Goal: Task Accomplishment & Management: Manage account settings

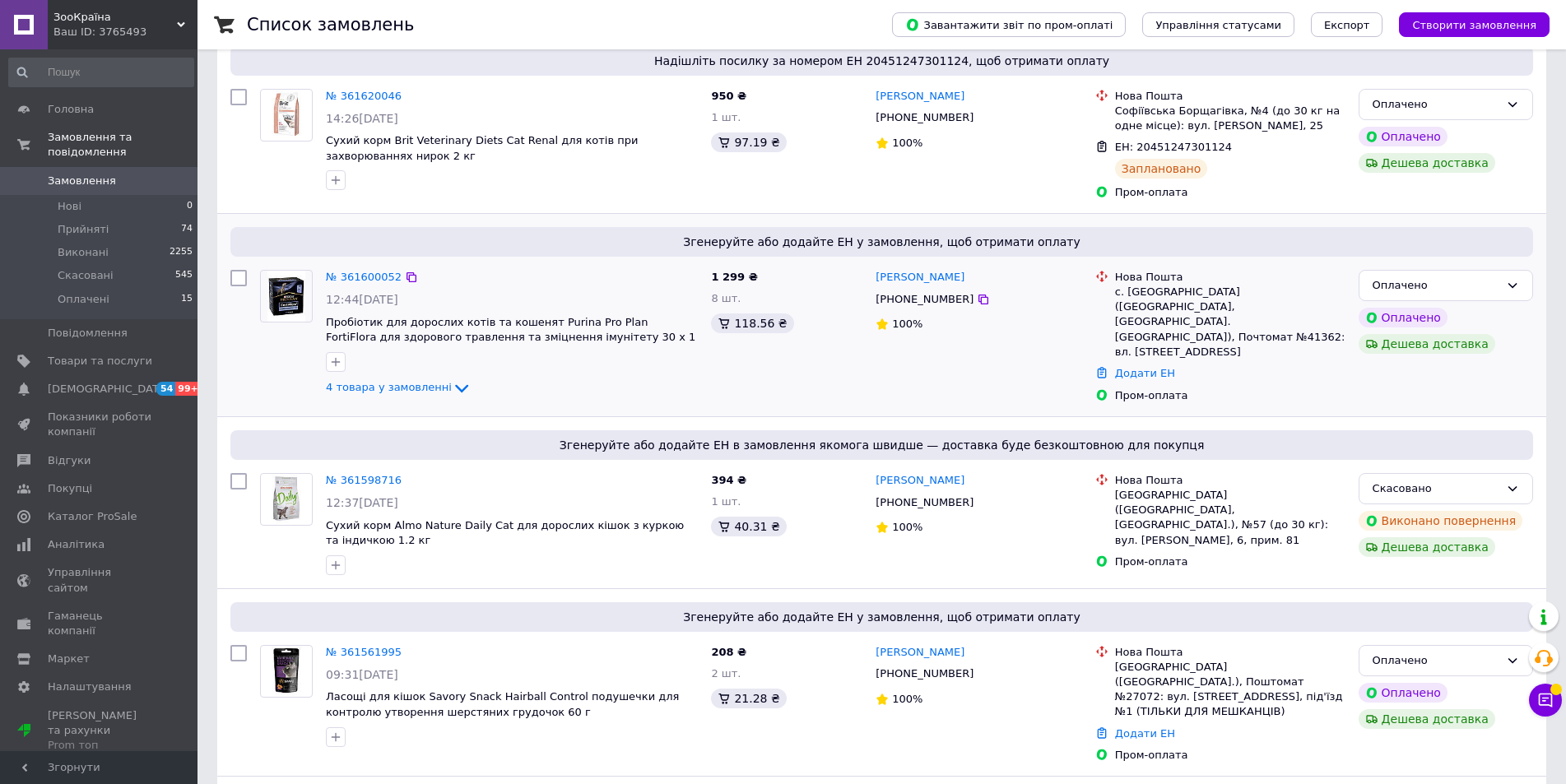
scroll to position [2837, 0]
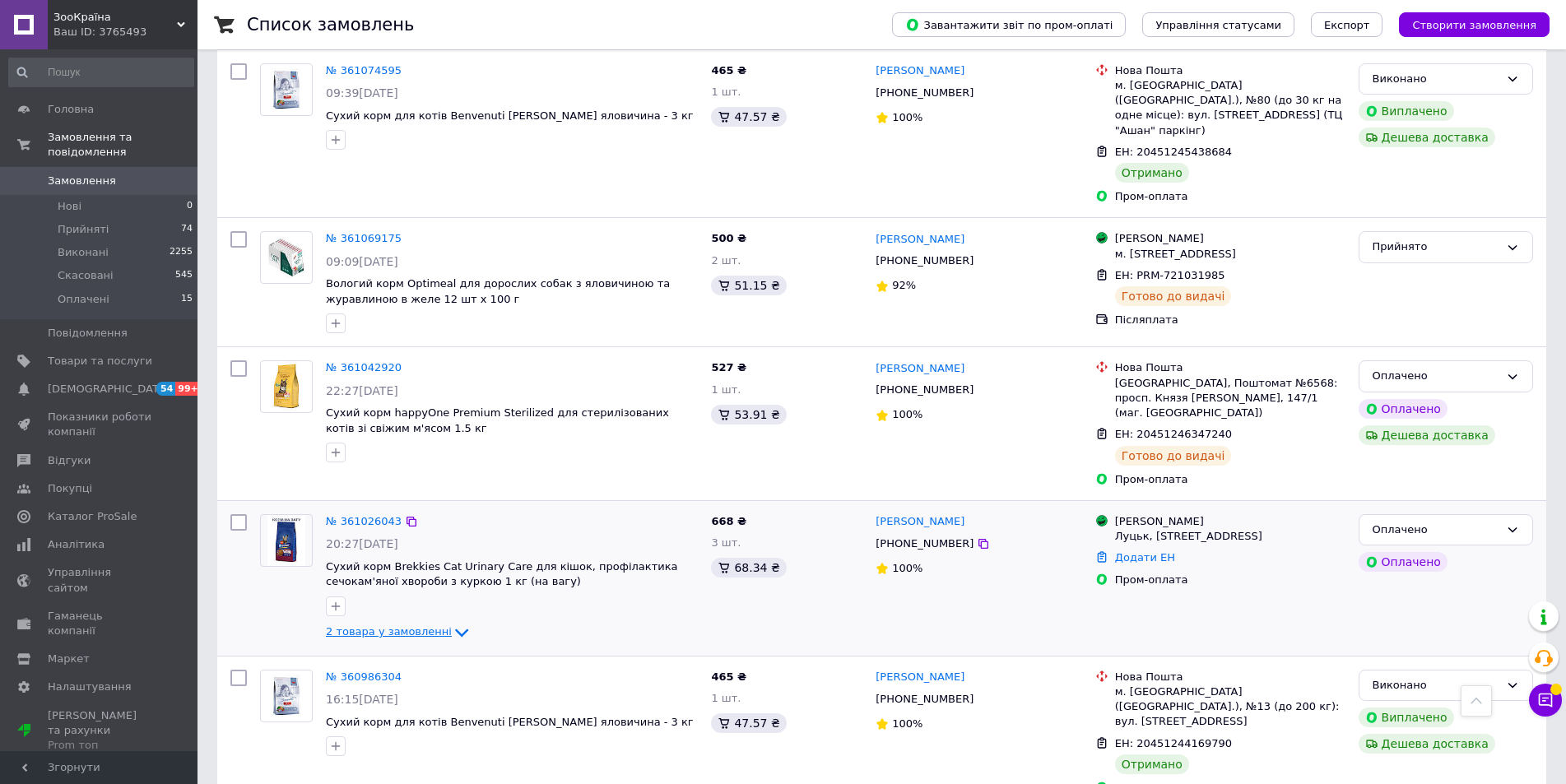
click at [452, 623] on icon at bounding box center [461, 633] width 20 height 20
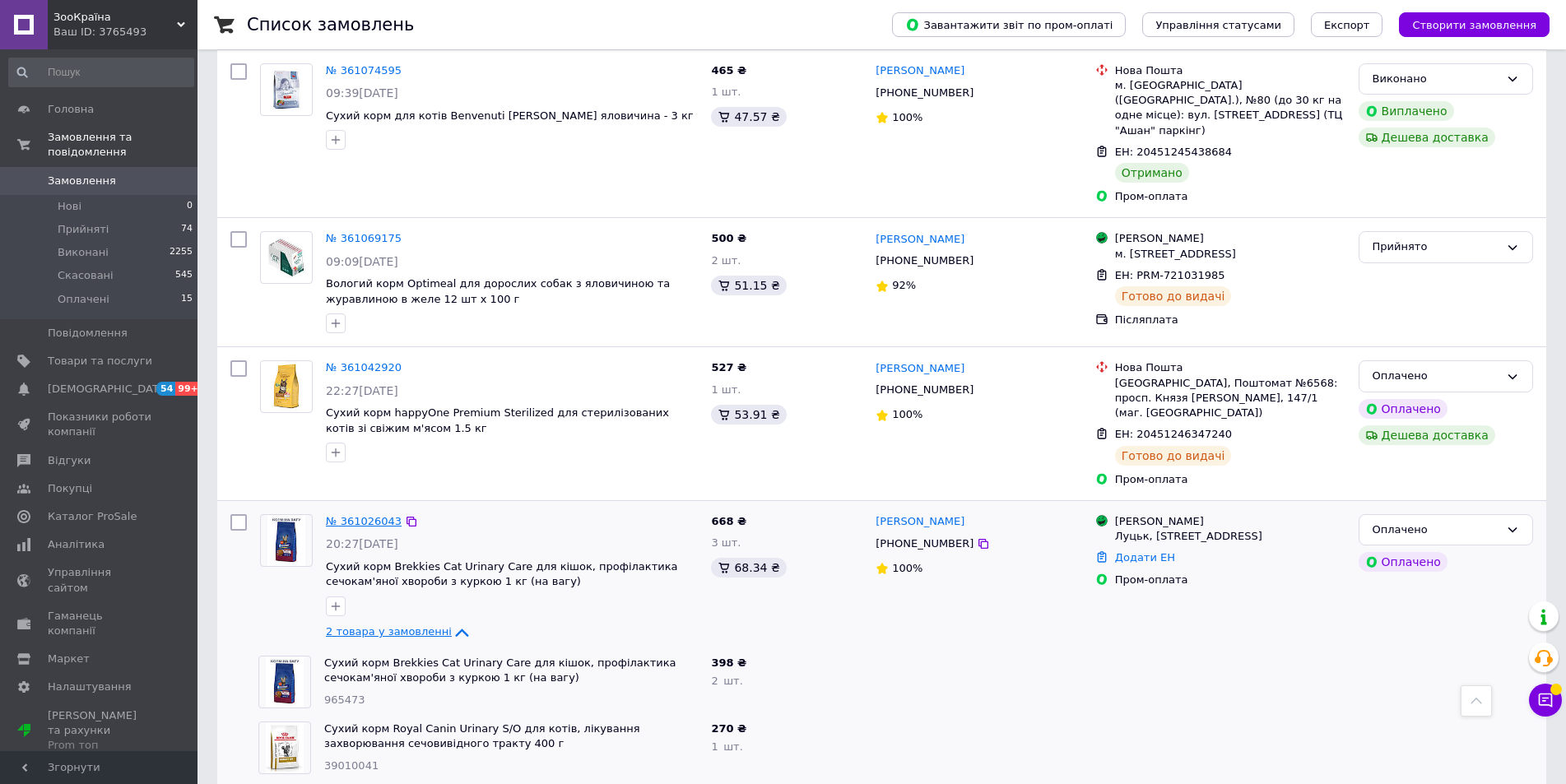
click at [357, 515] on link "№ 361026043" at bounding box center [363, 521] width 75 height 12
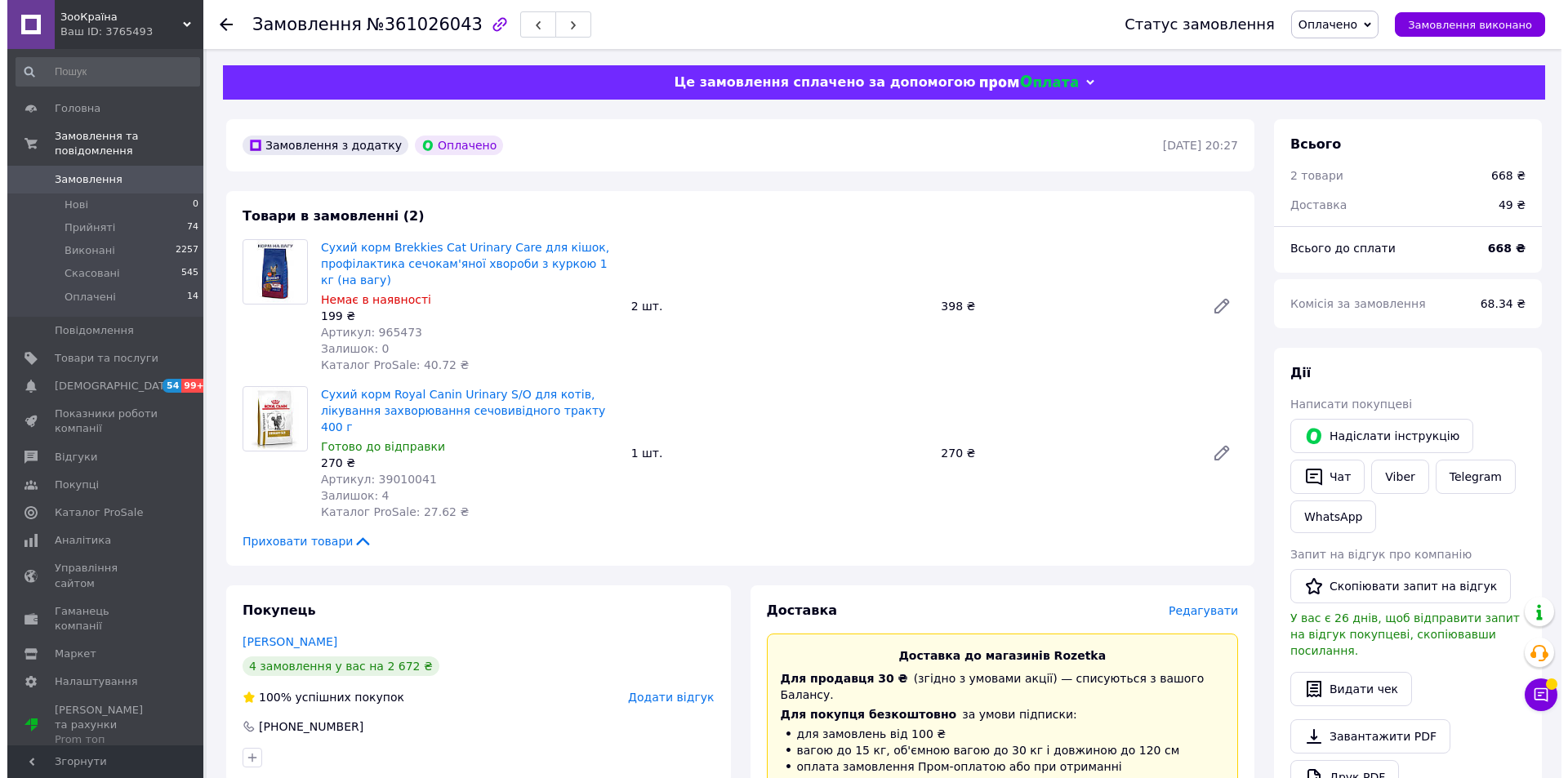
scroll to position [326, 0]
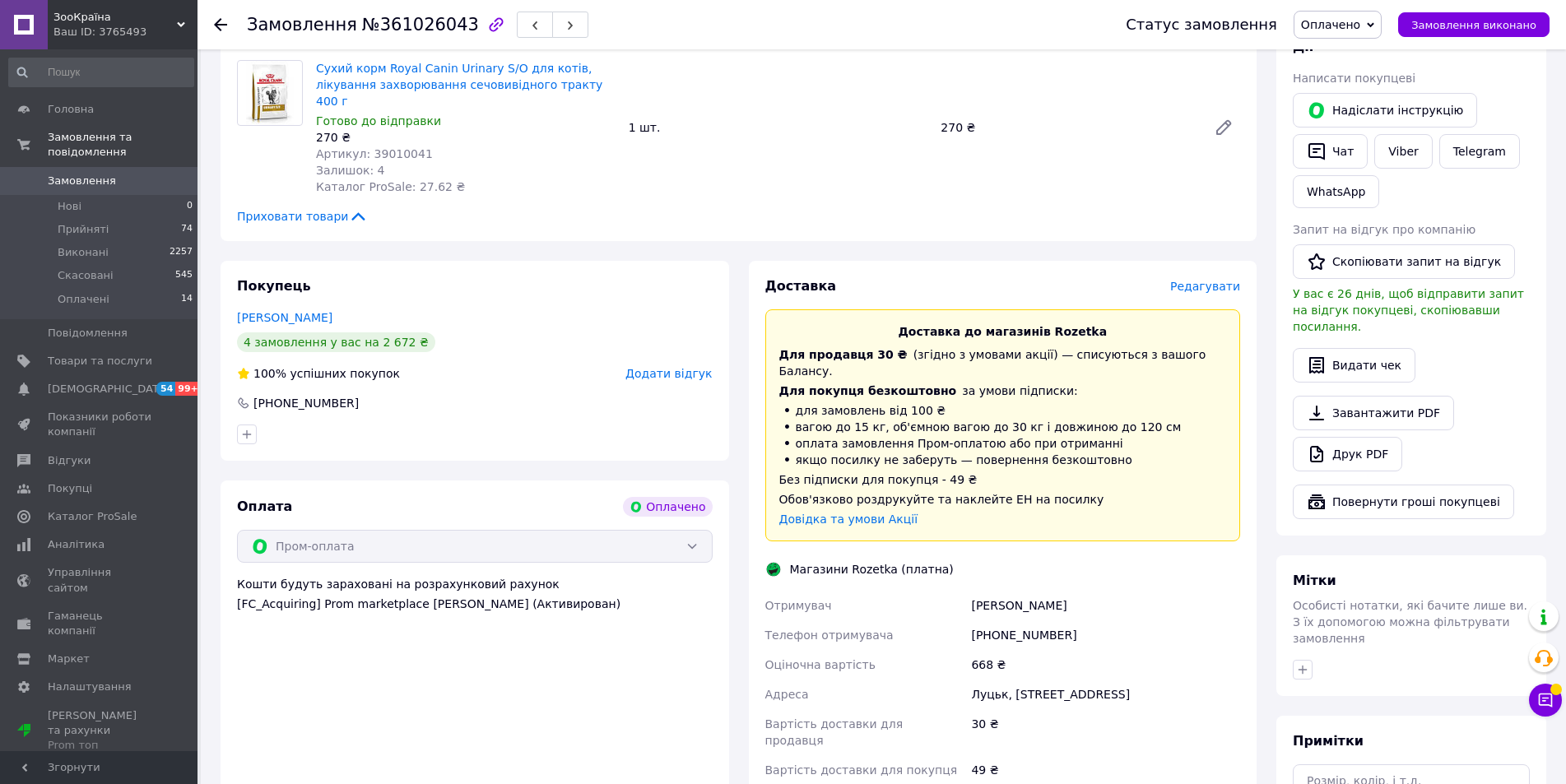
click at [1196, 280] on span "Редагувати" at bounding box center [1205, 286] width 70 height 13
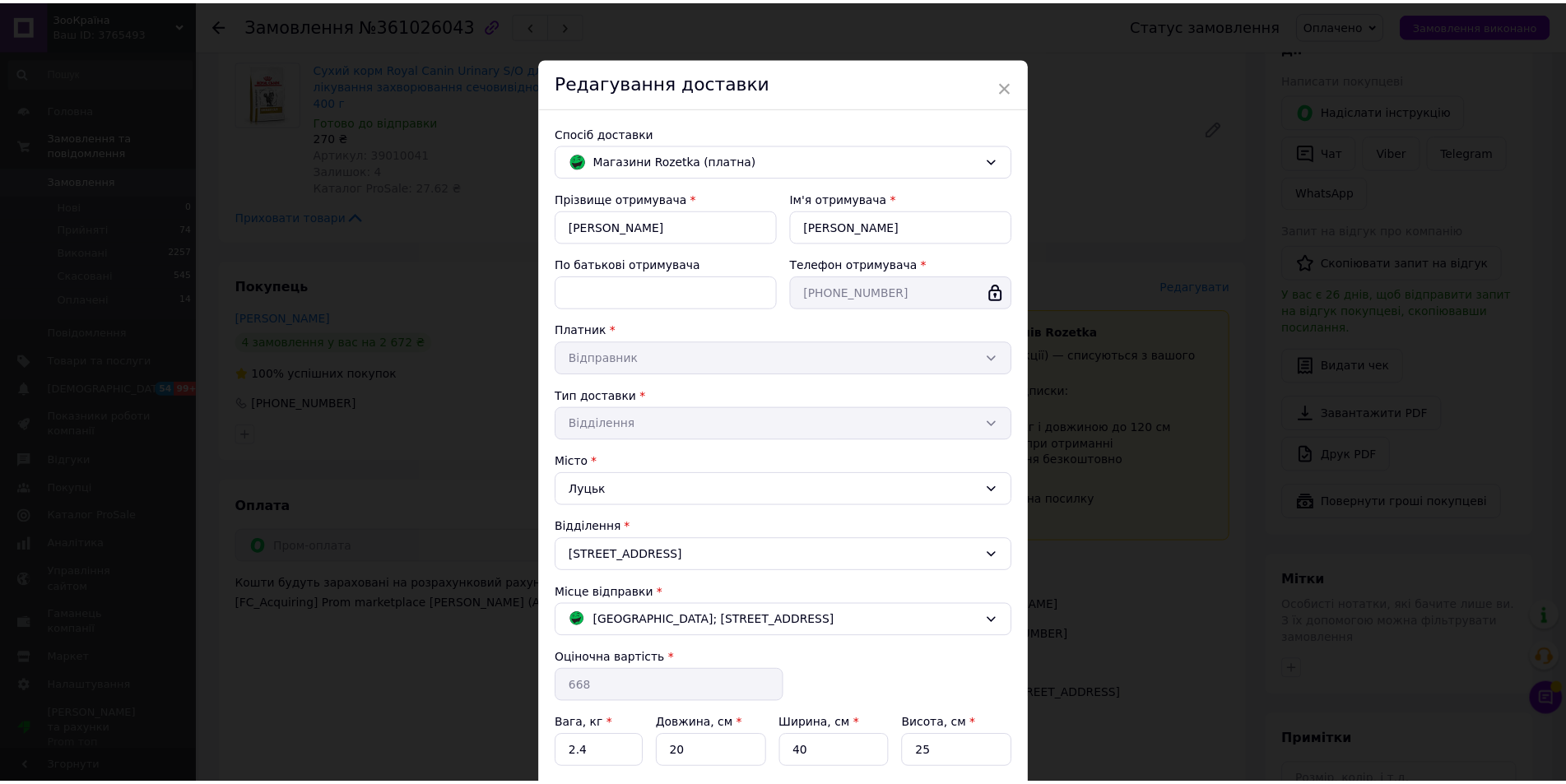
scroll to position [141, 0]
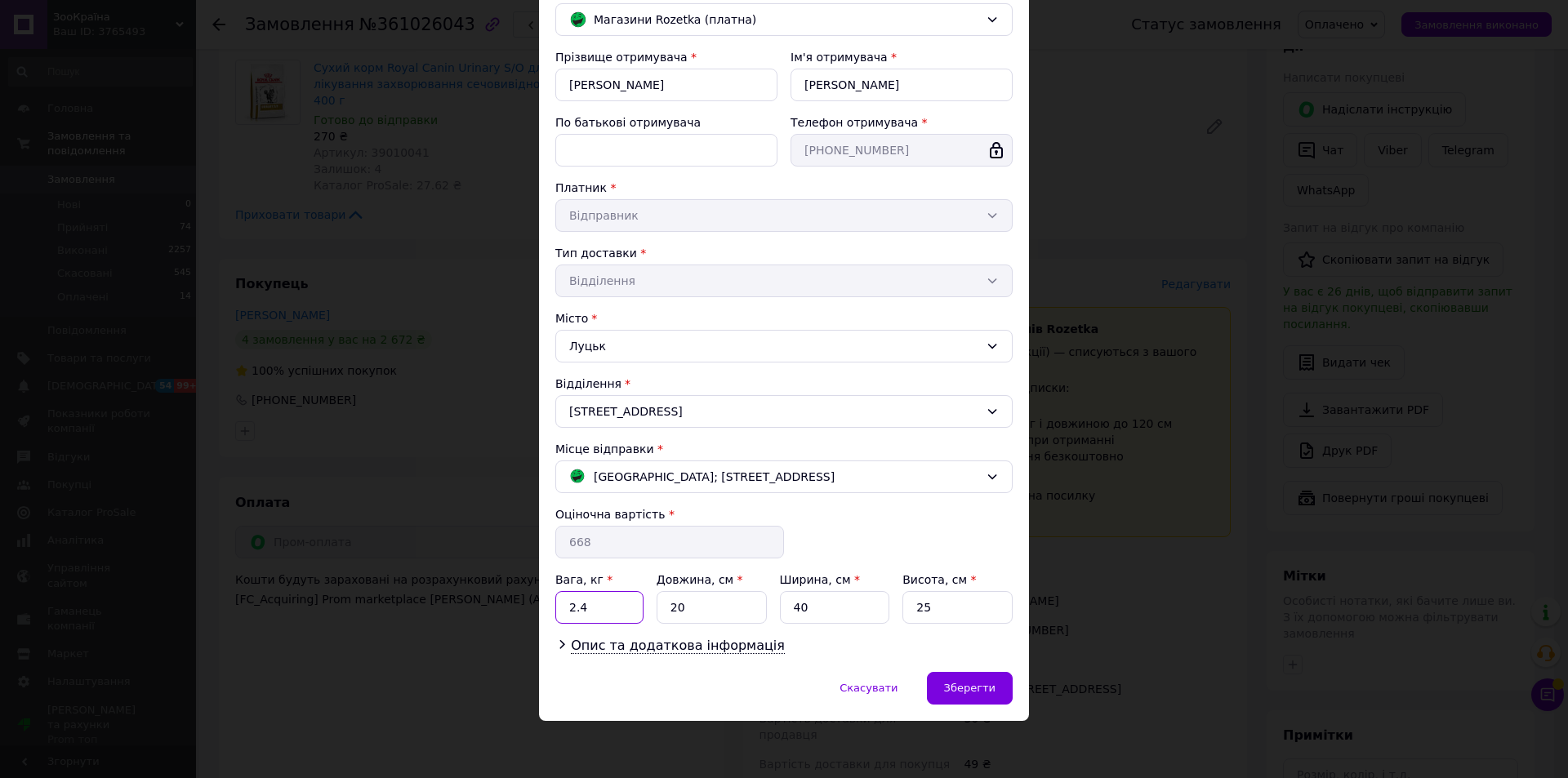
click at [614, 606] on input "2.4" at bounding box center [599, 607] width 88 height 33
click at [820, 610] on input "40" at bounding box center [835, 607] width 110 height 33
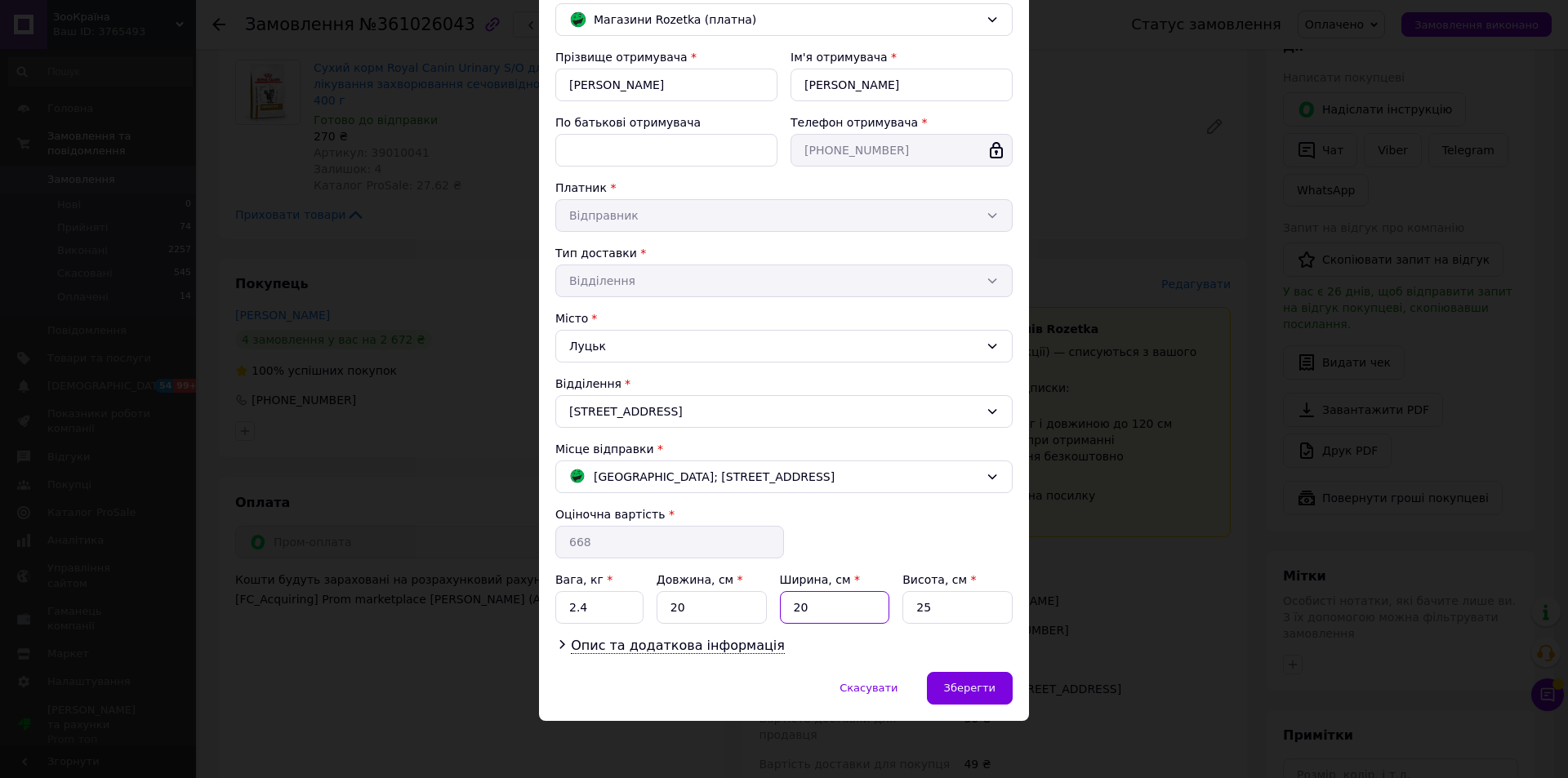
type input "20"
type input "15"
click at [990, 684] on span "Зберегти" at bounding box center [970, 688] width 52 height 12
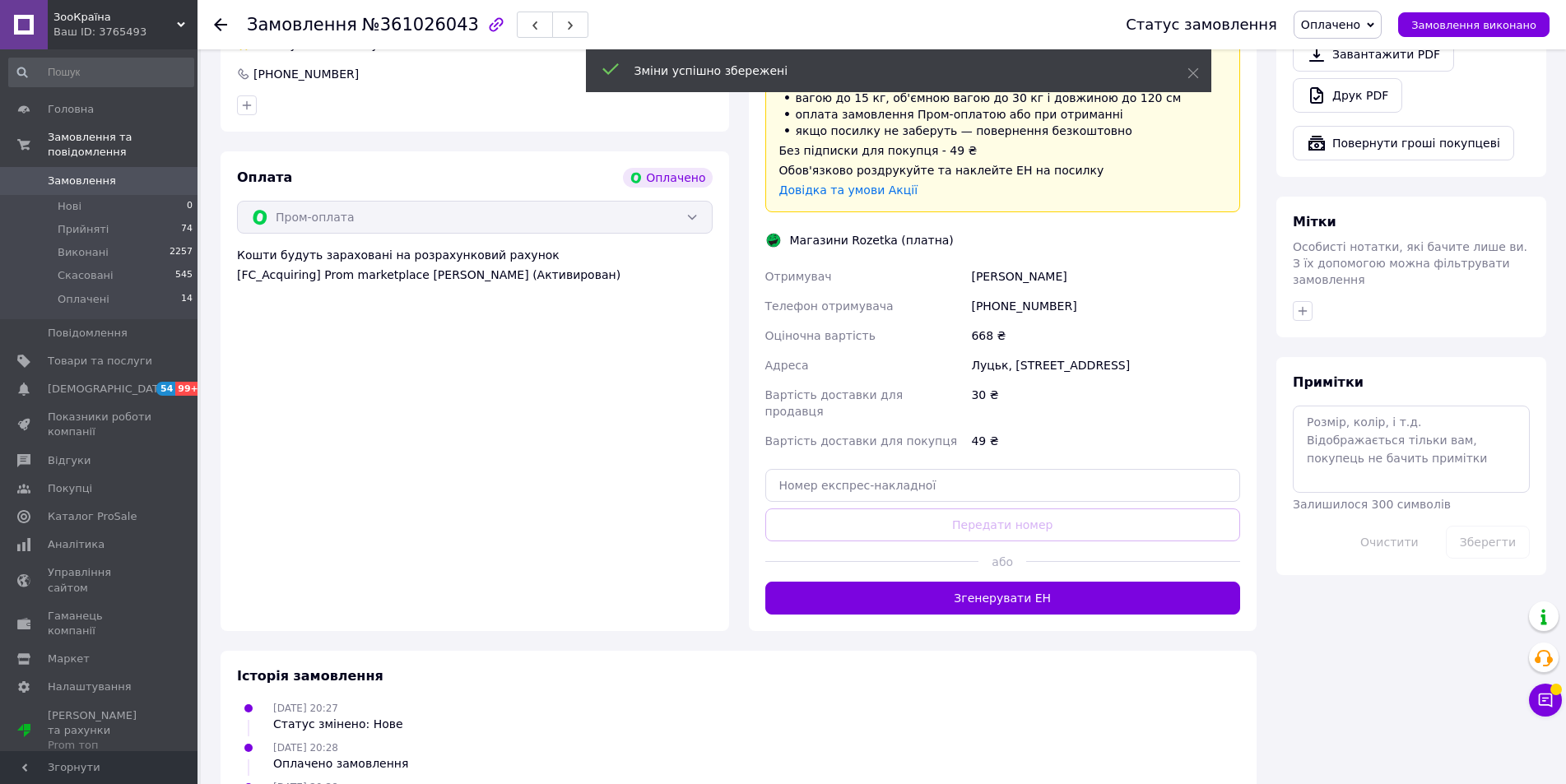
scroll to position [728, 0]
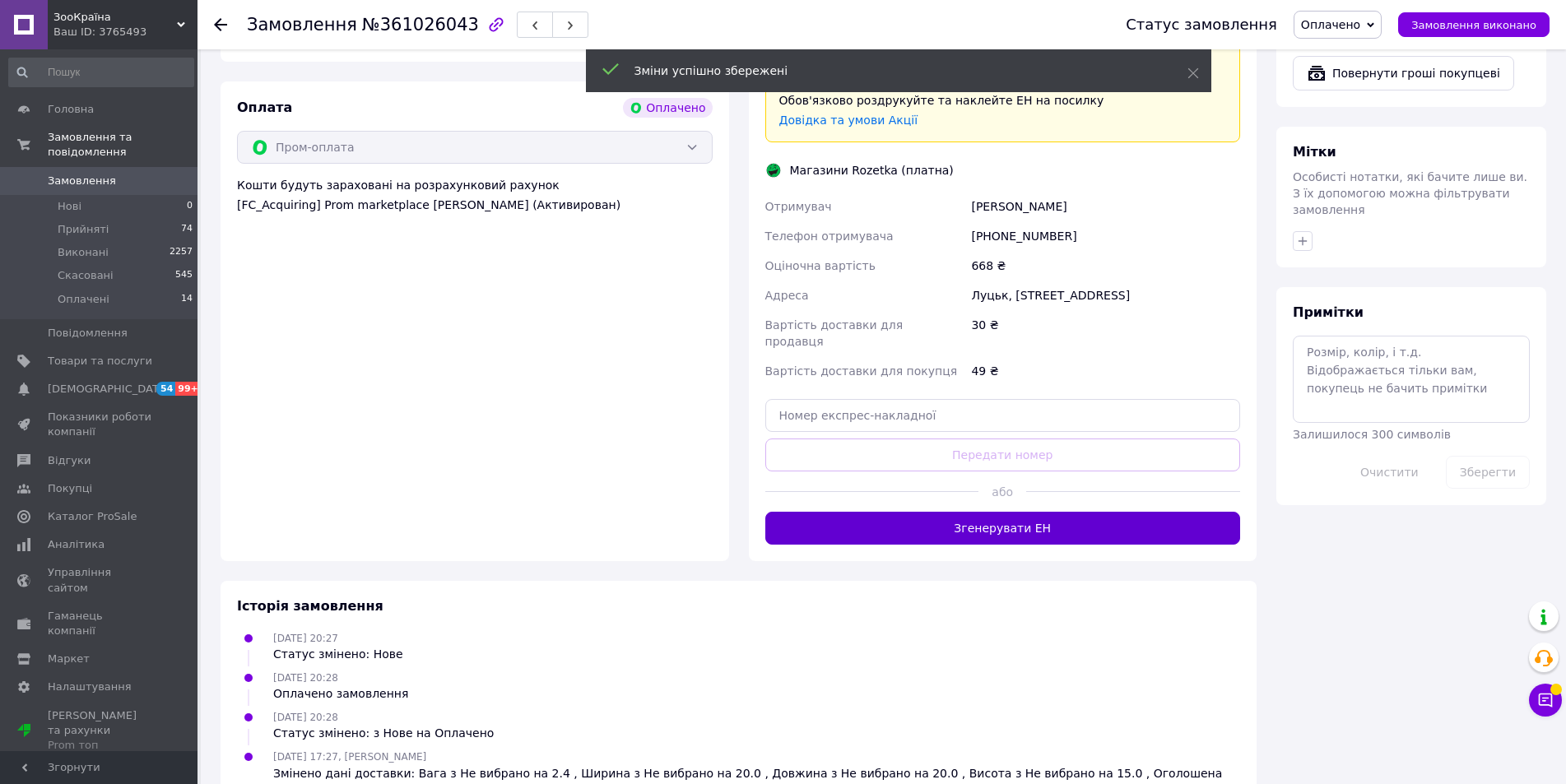
click at [971, 511] on button "Згенерувати ЕН" at bounding box center [1002, 528] width 475 height 33
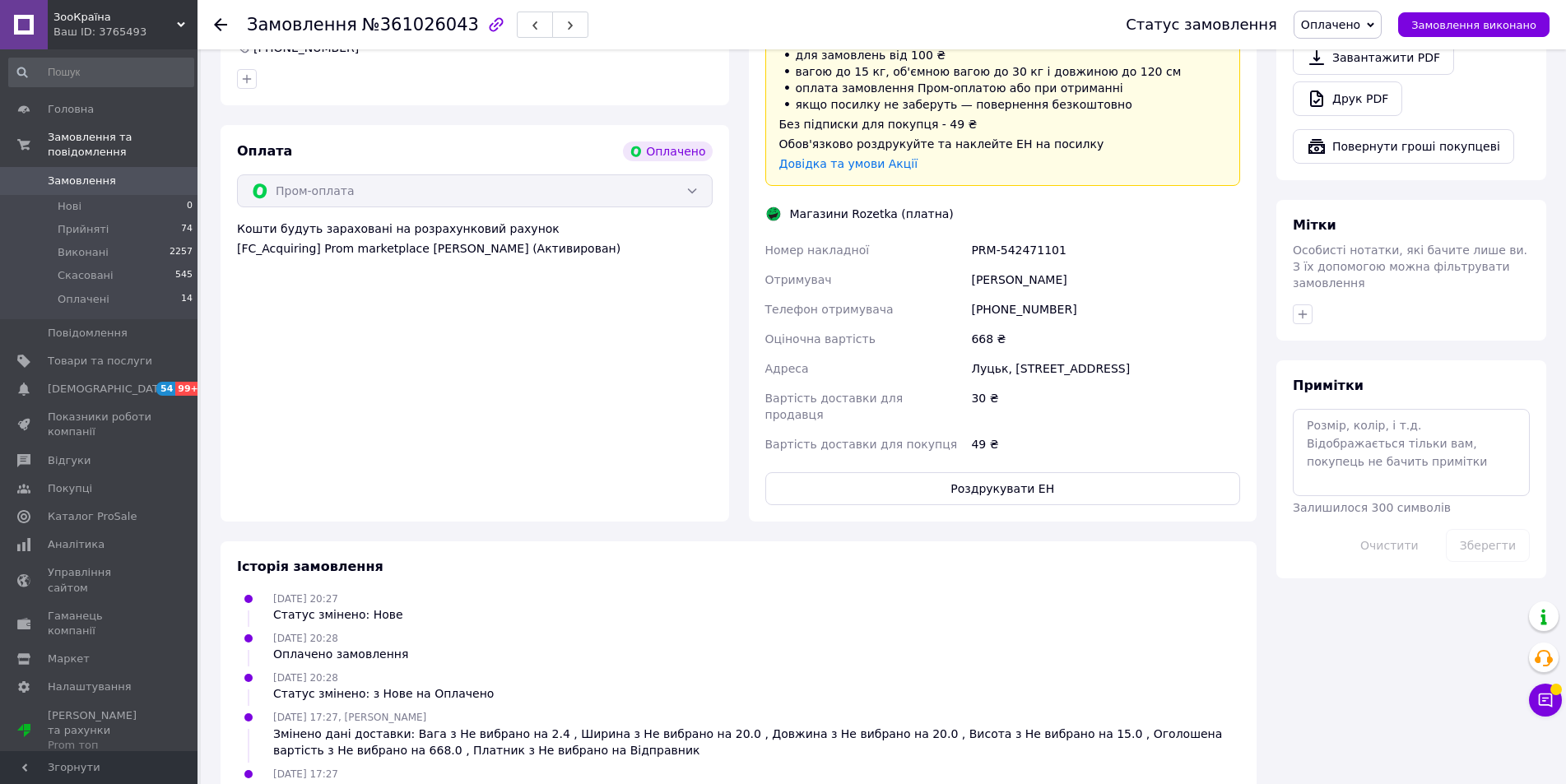
scroll to position [717, 0]
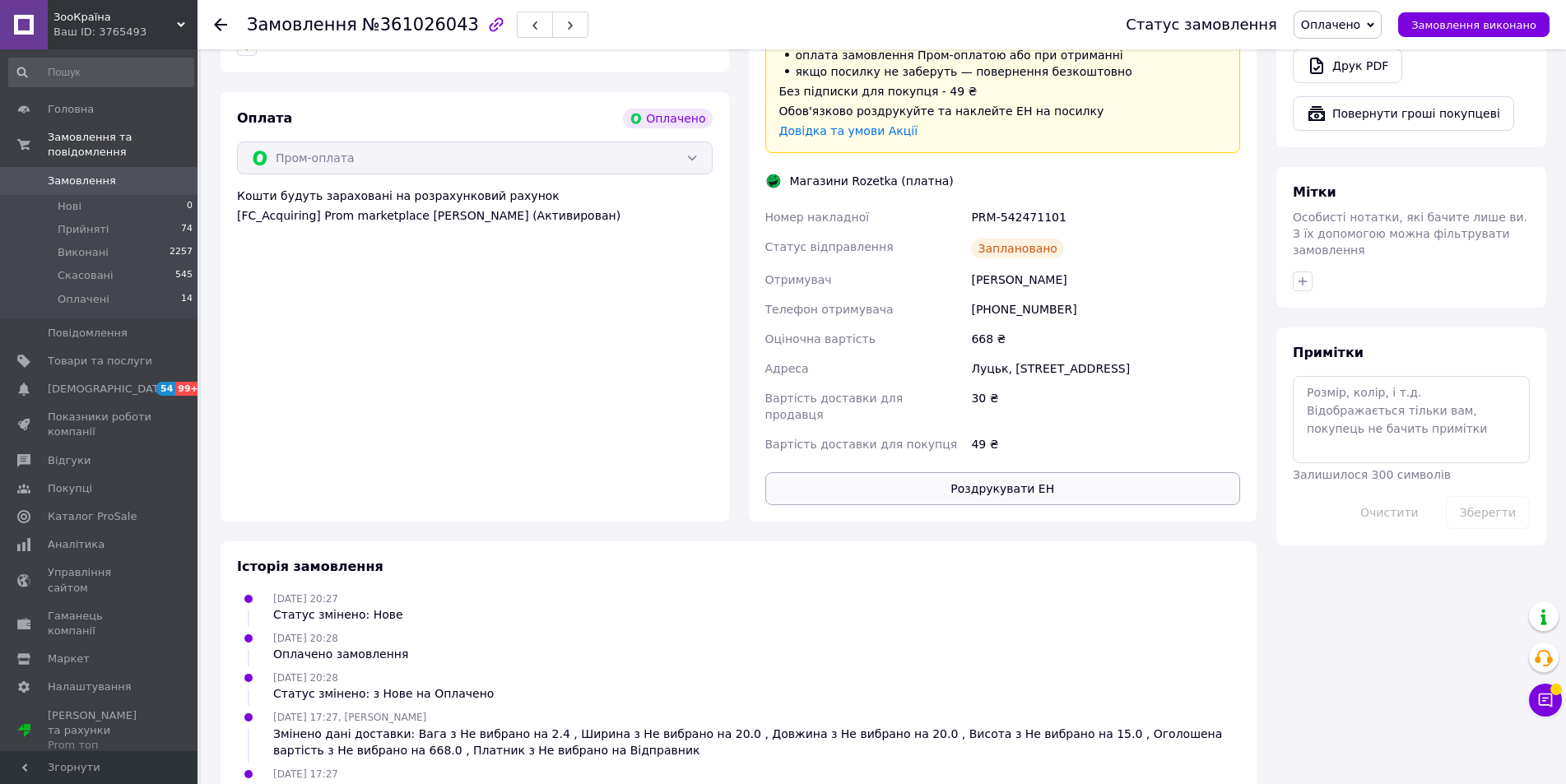
click at [990, 472] on button "Роздрукувати ЕН" at bounding box center [1002, 489] width 475 height 33
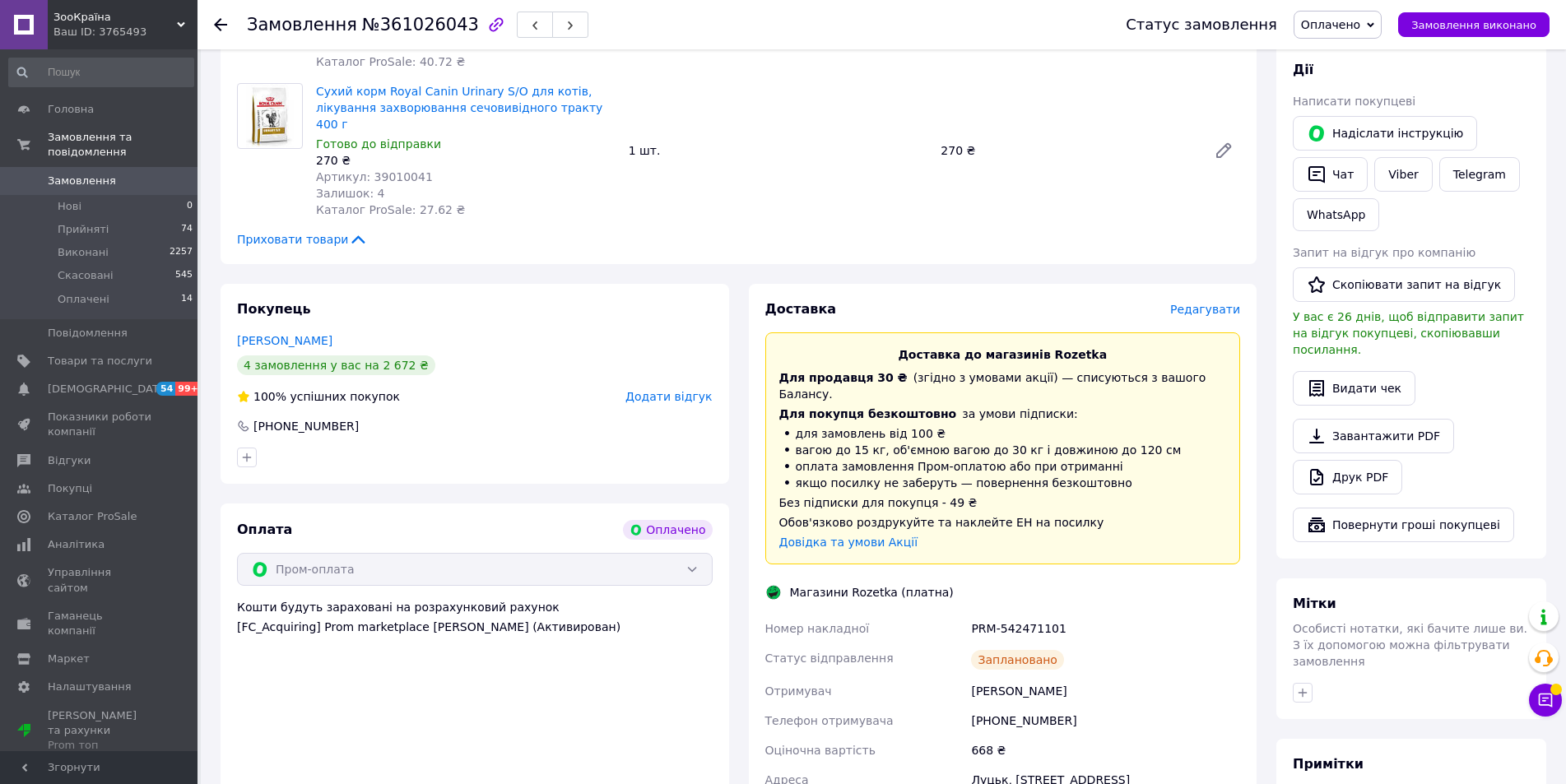
scroll to position [224, 0]
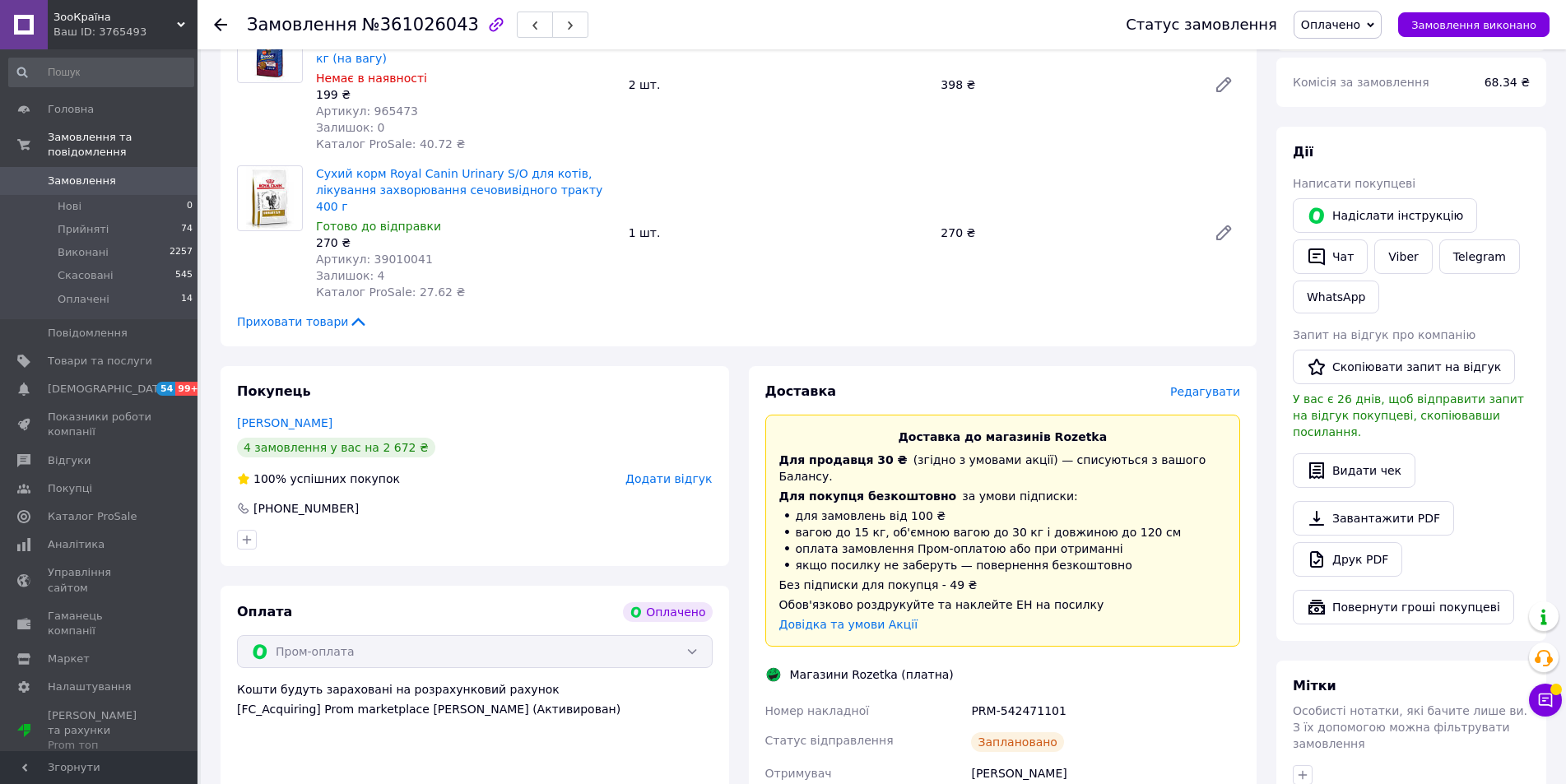
click at [222, 25] on use at bounding box center [220, 24] width 13 height 13
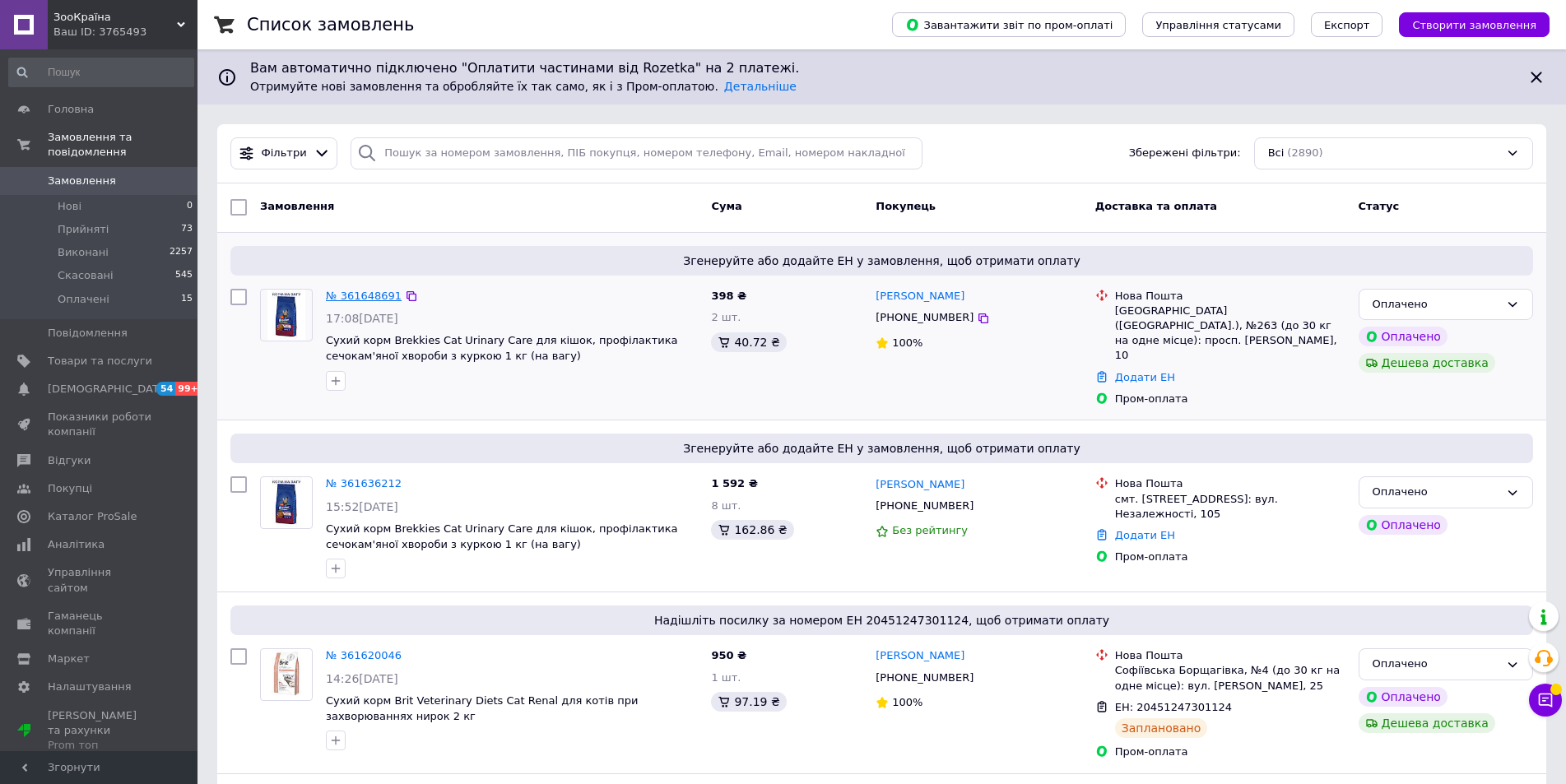
click at [368, 299] on link "№ 361648691" at bounding box center [363, 296] width 75 height 12
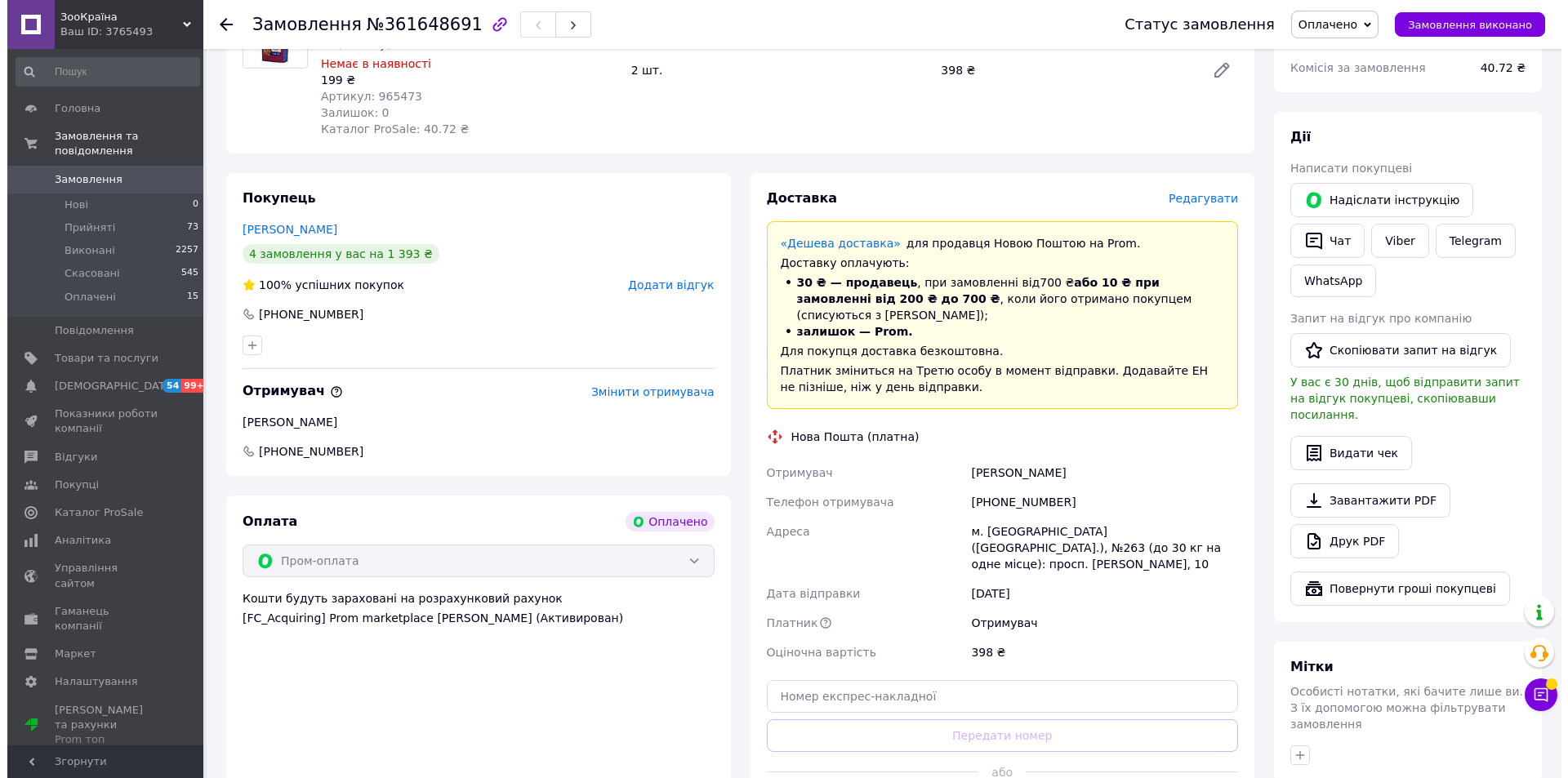
scroll to position [155, 0]
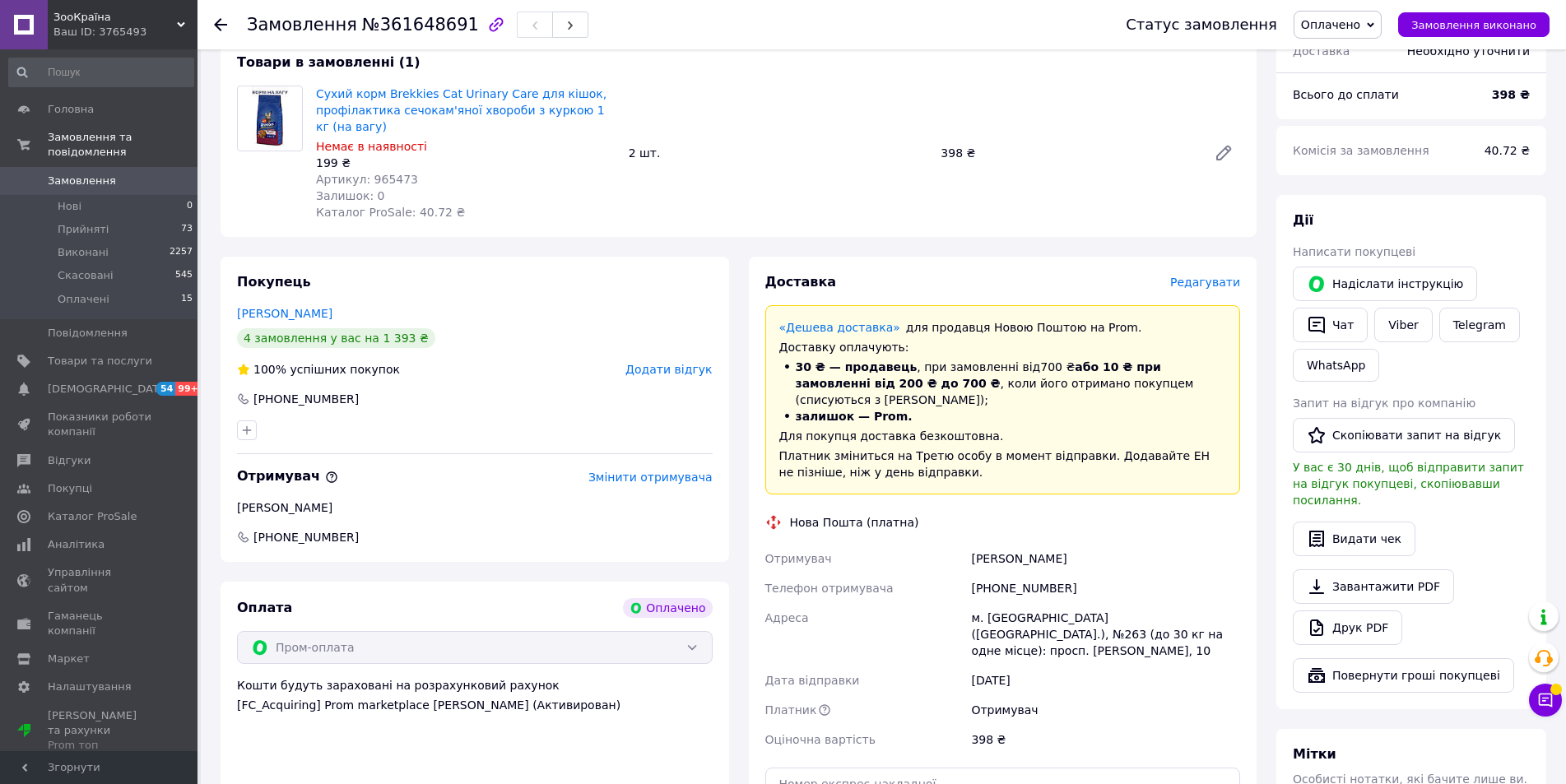
click at [1226, 282] on span "Редагувати" at bounding box center [1205, 281] width 70 height 13
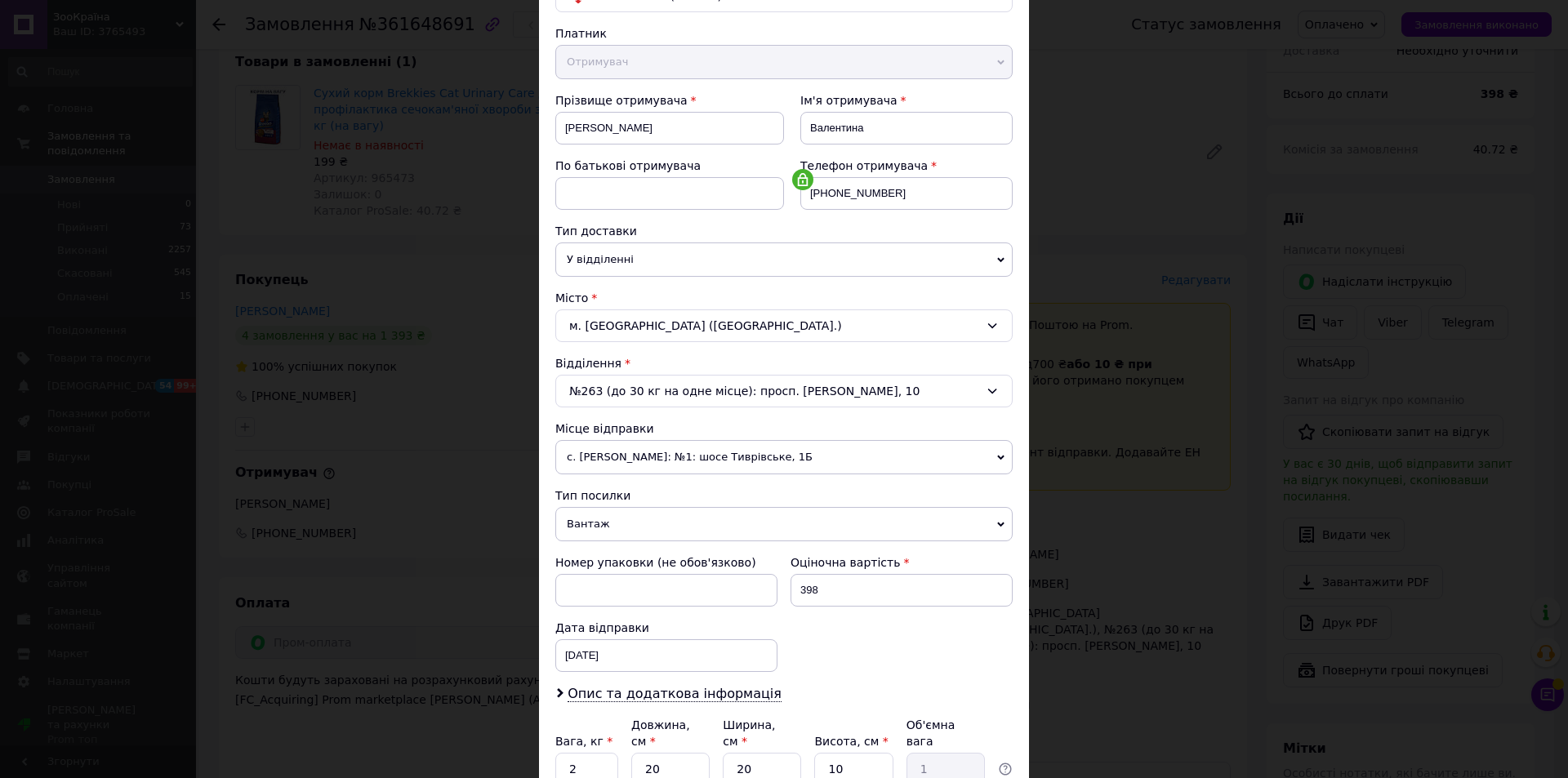
scroll to position [245, 0]
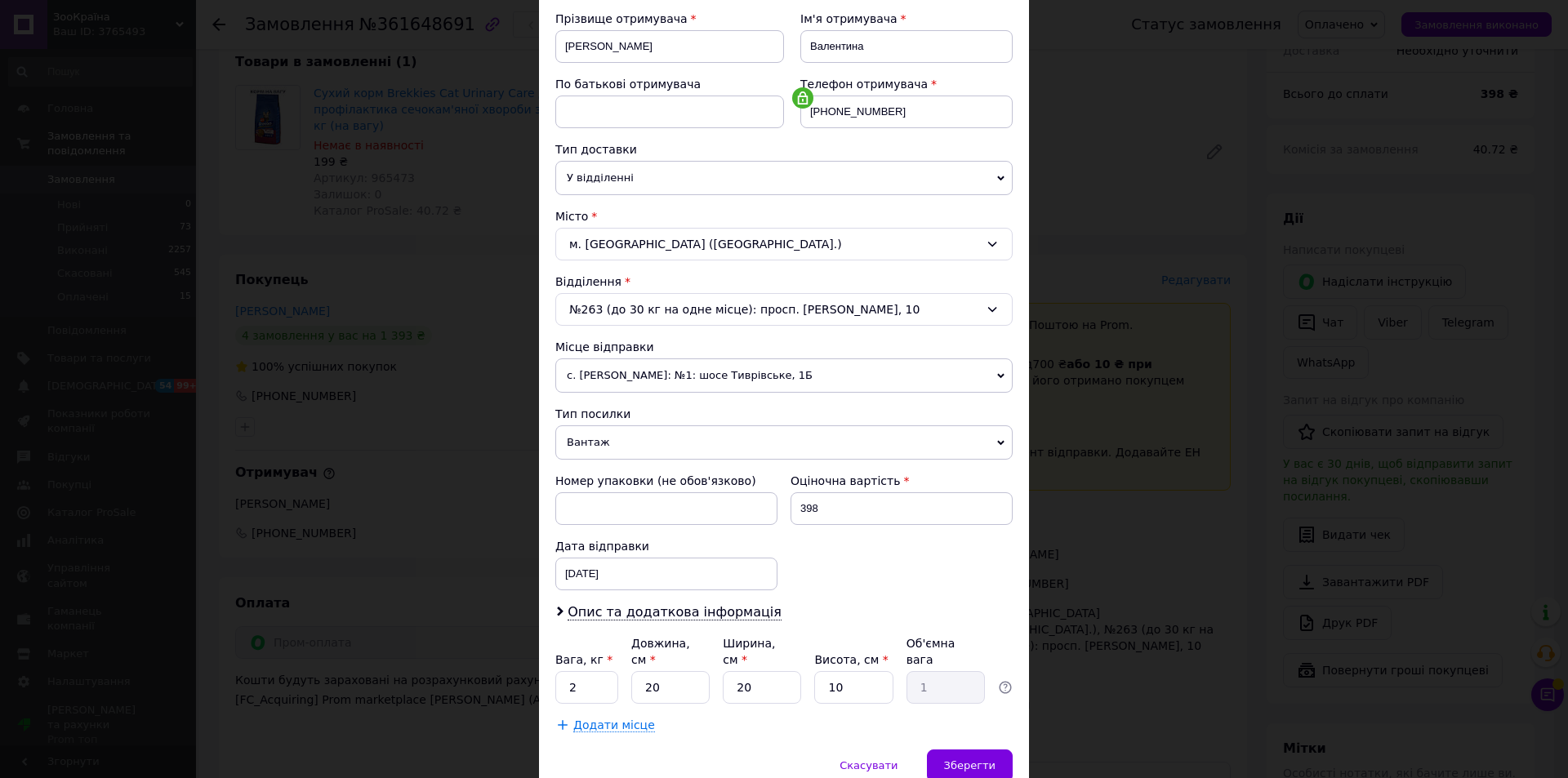
click at [707, 372] on span "с. [PERSON_NAME]: №1: шосе Тиврівське, 1Б" at bounding box center [784, 375] width 457 height 34
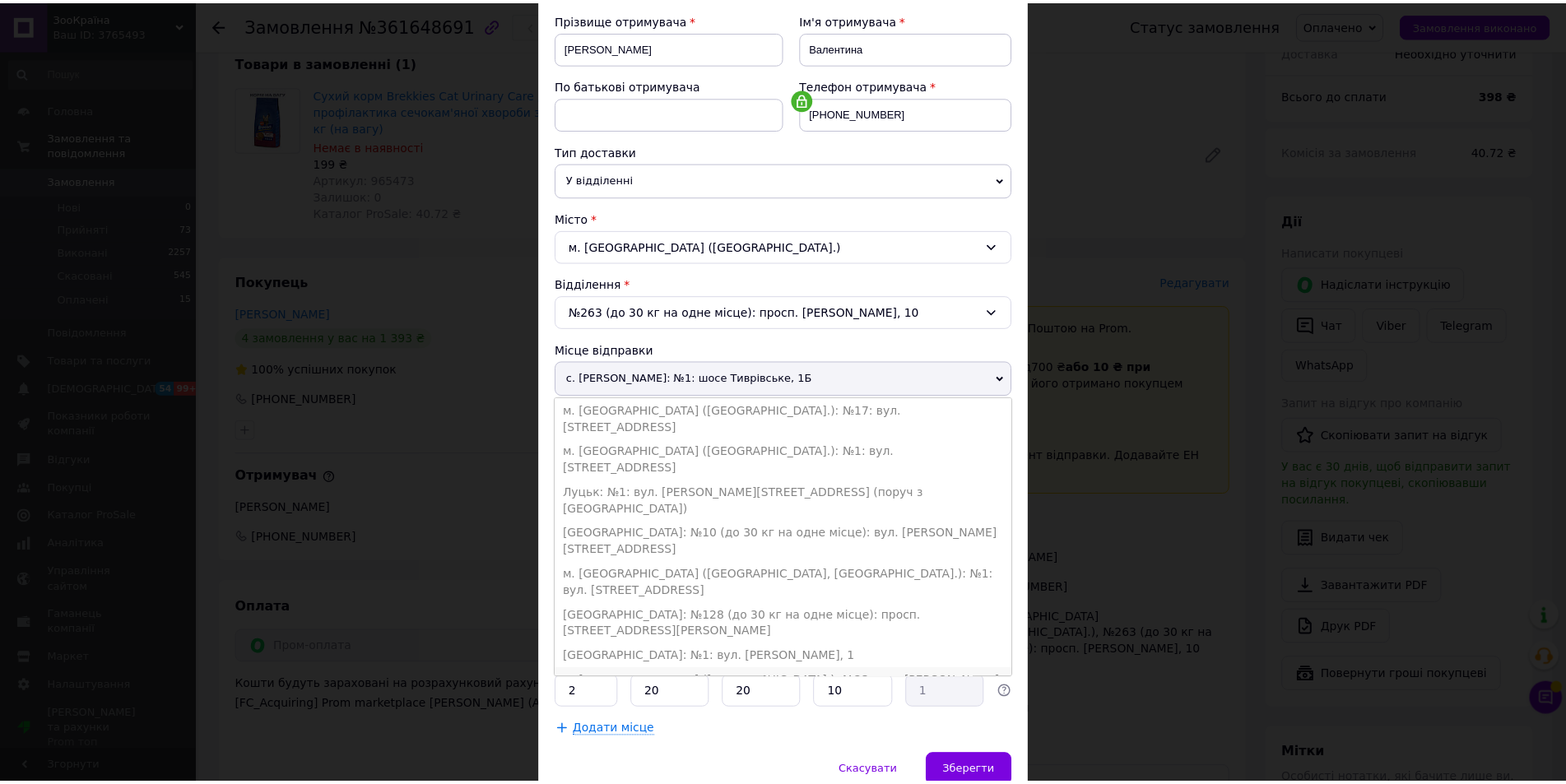
scroll to position [308, 0]
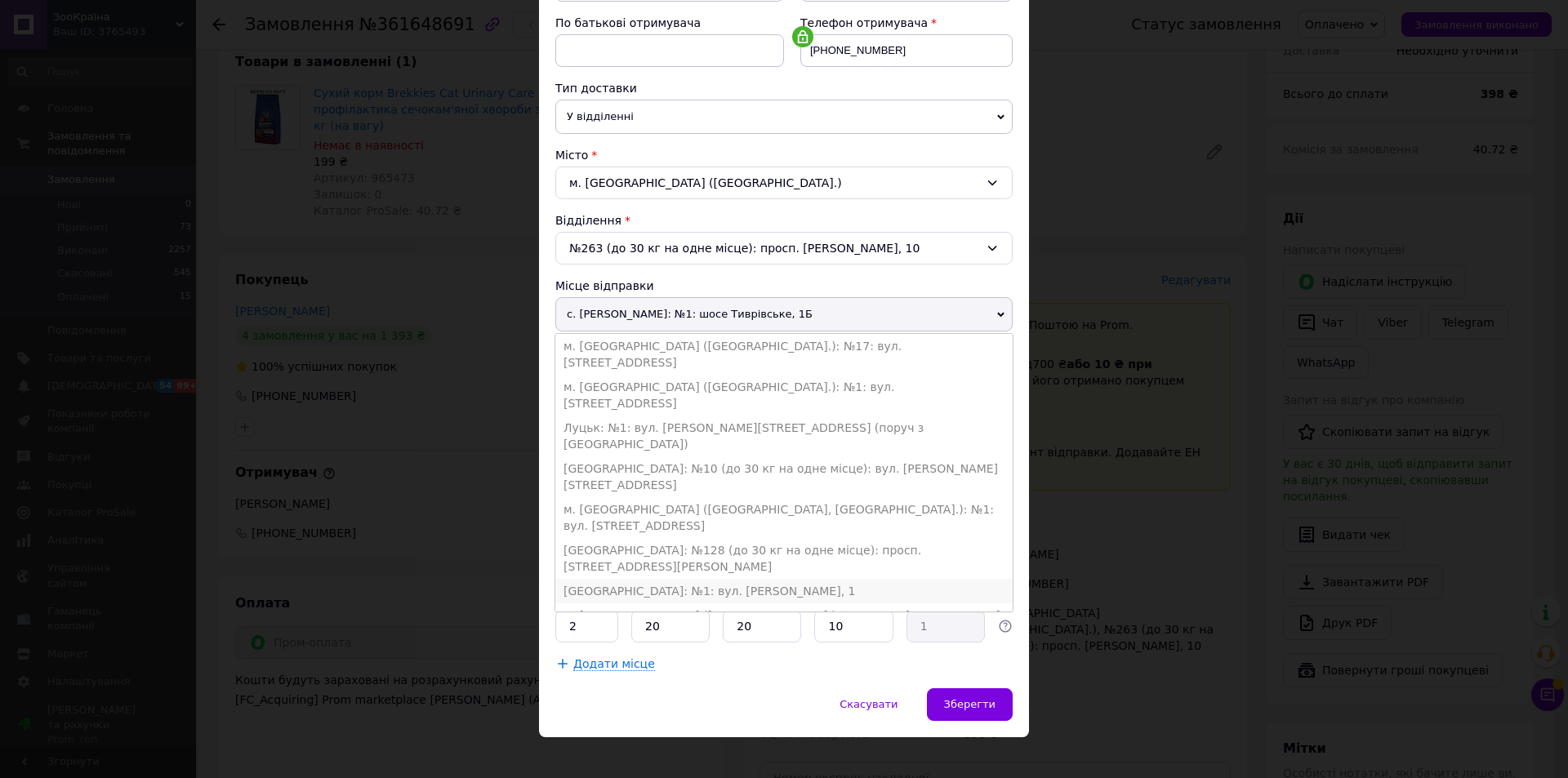
click at [650, 579] on li "[GEOGRAPHIC_DATA]: №1: вул. [PERSON_NAME], 1" at bounding box center [784, 591] width 457 height 25
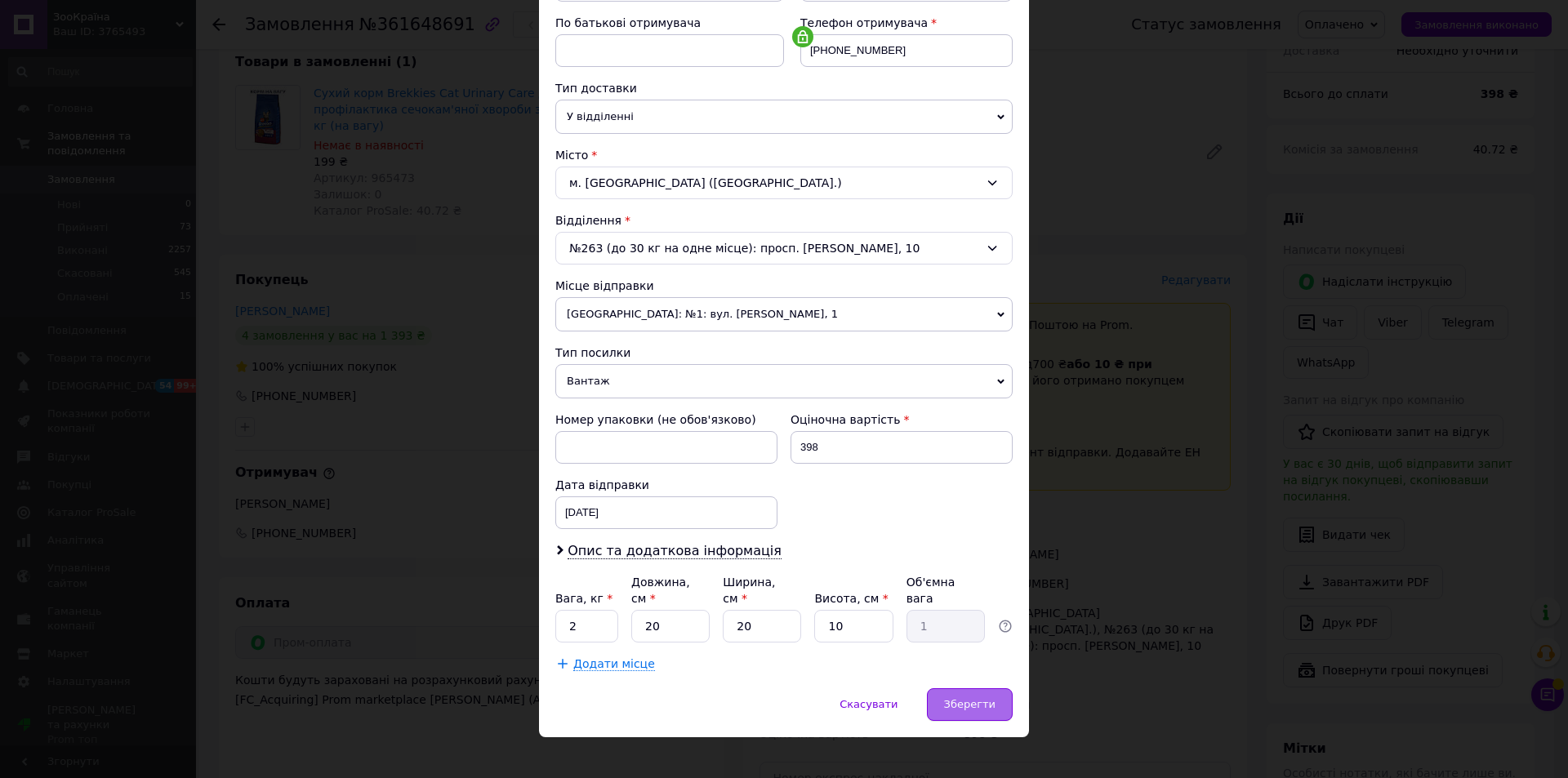
click at [983, 698] on span "Зберегти" at bounding box center [970, 704] width 52 height 12
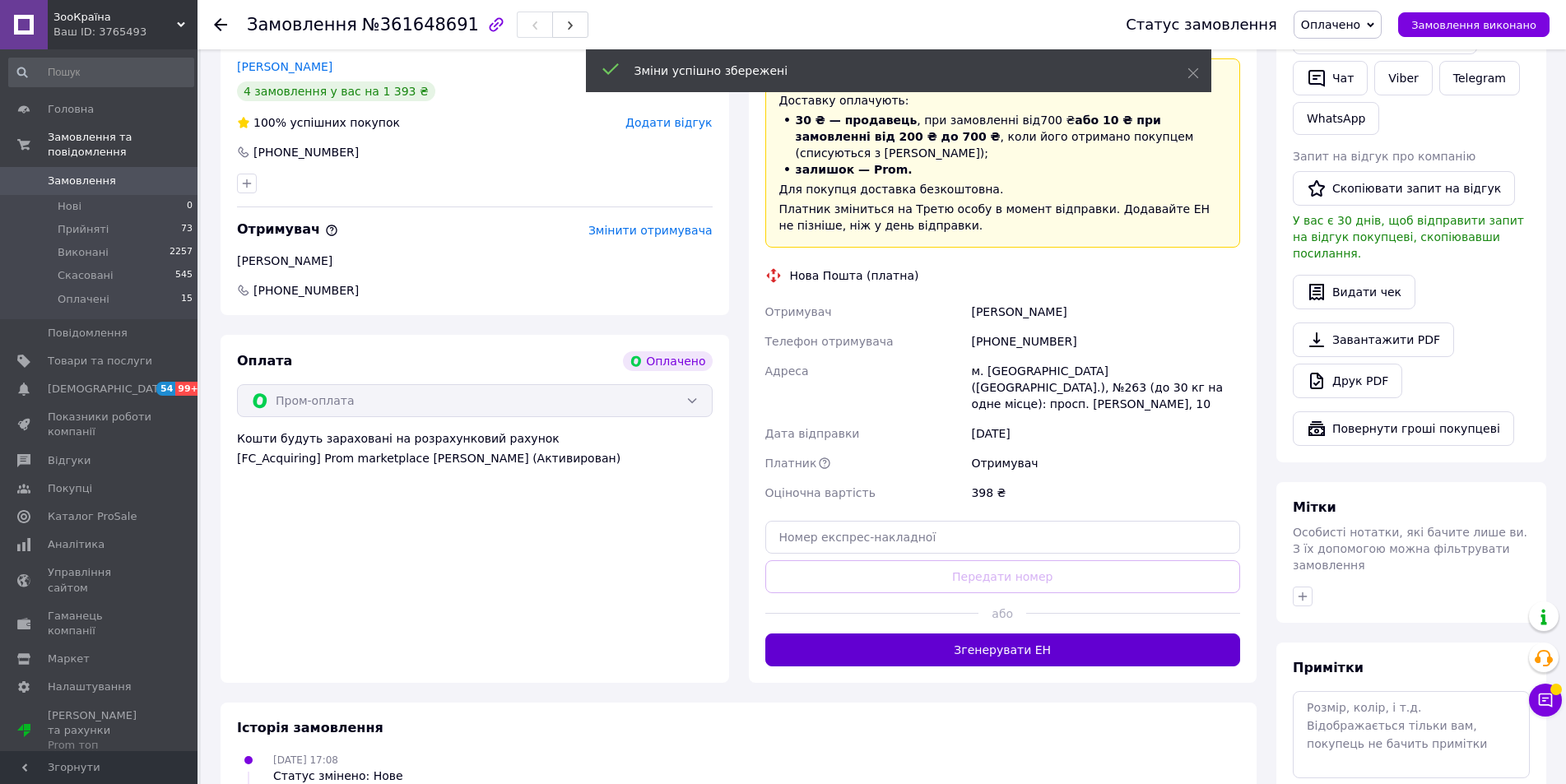
scroll to position [485, 0]
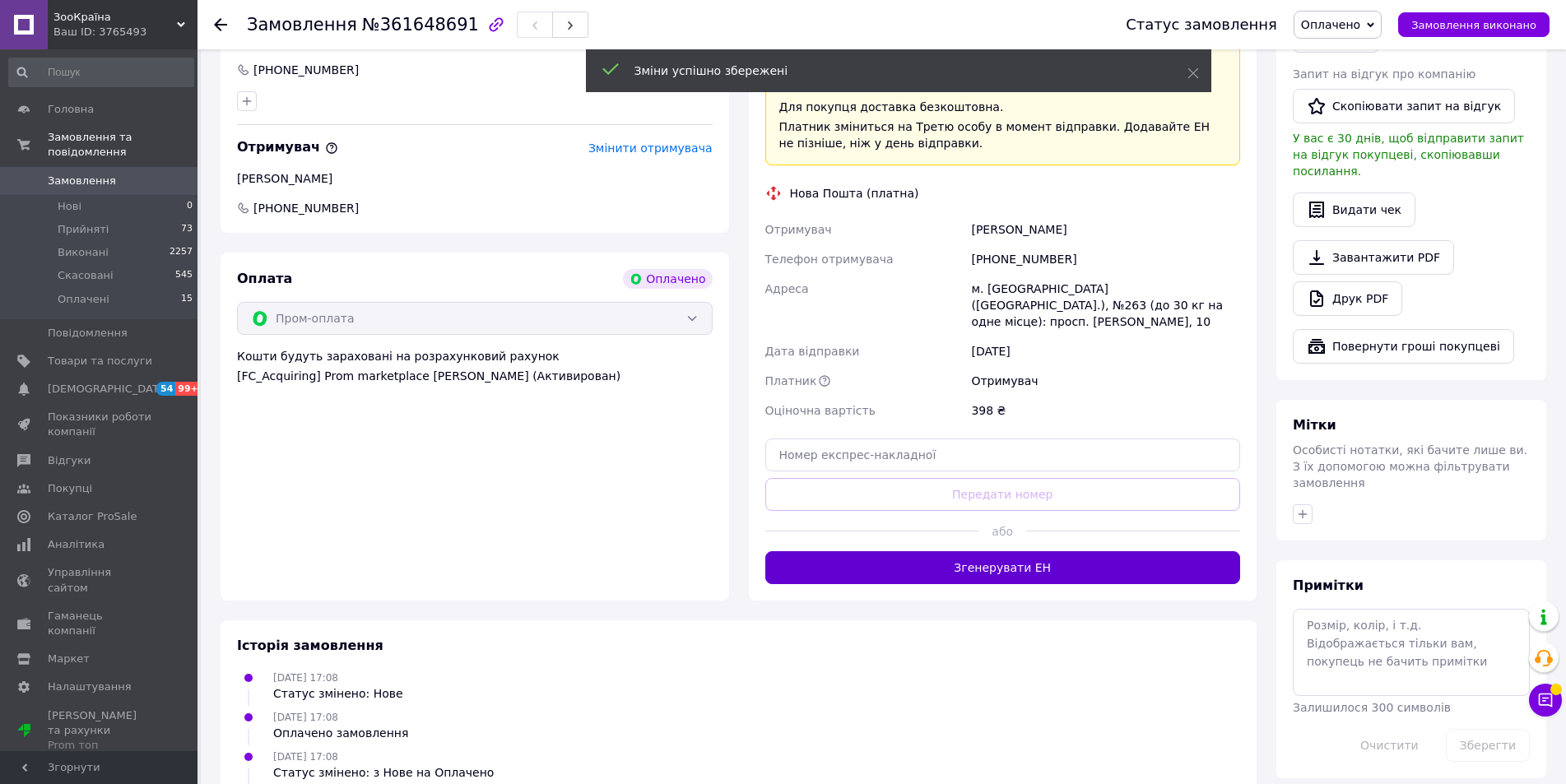
click at [1009, 551] on button "Згенерувати ЕН" at bounding box center [1002, 568] width 475 height 33
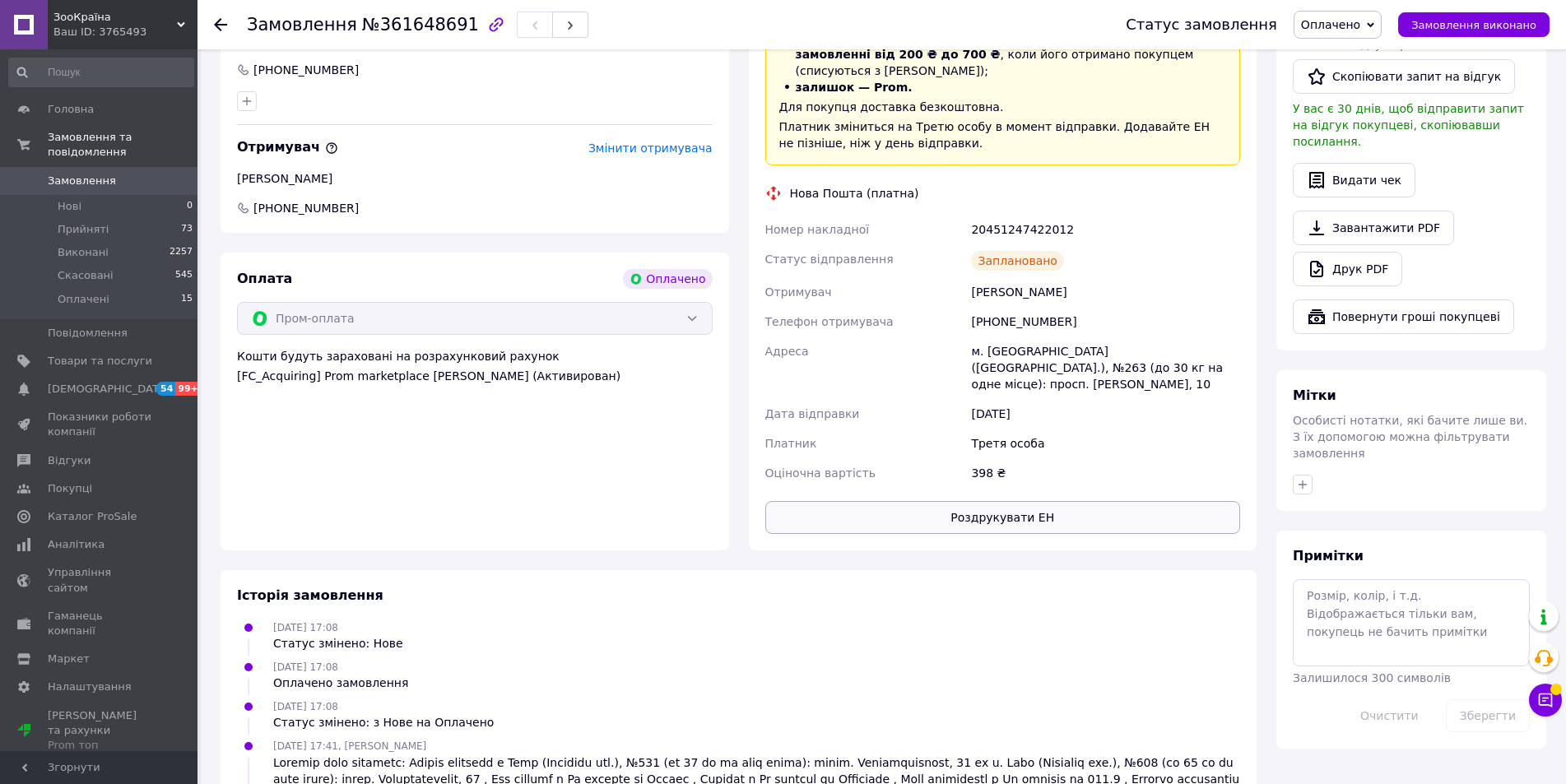
click at [998, 501] on button "Роздрукувати ЕН" at bounding box center [1002, 517] width 475 height 33
